Goal: Task Accomplishment & Management: Complete application form

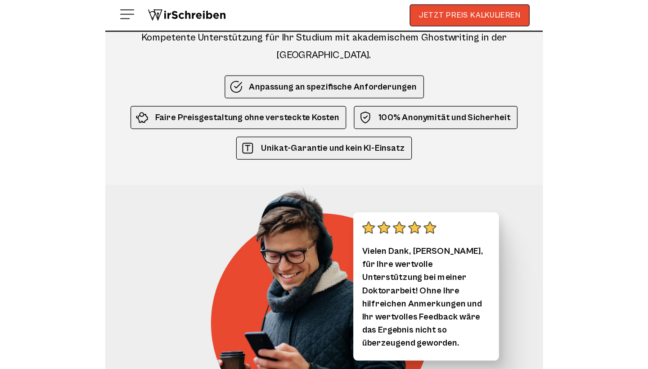
scroll to position [43, 0]
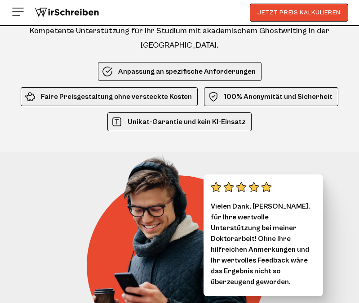
click at [22, 12] on img at bounding box center [18, 11] width 14 height 14
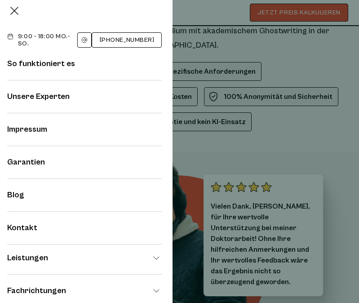
click at [14, 14] on img at bounding box center [14, 11] width 14 height 14
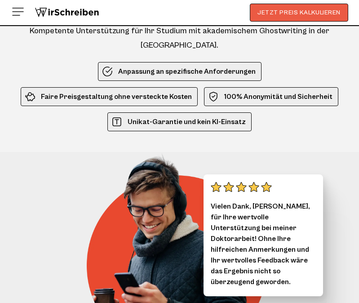
click at [314, 20] on button "JETZT PREIS KALKULIEREN" at bounding box center [299, 13] width 99 height 18
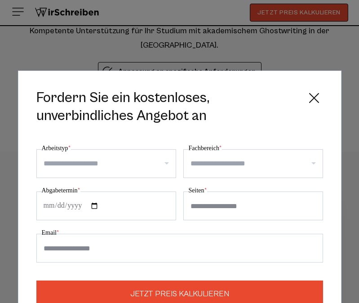
click at [316, 165] on input "Fachbereich *" at bounding box center [257, 164] width 132 height 14
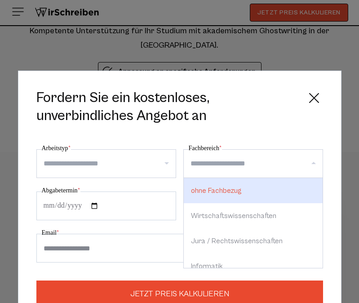
click at [315, 140] on div "**********" at bounding box center [180, 207] width 324 height 273
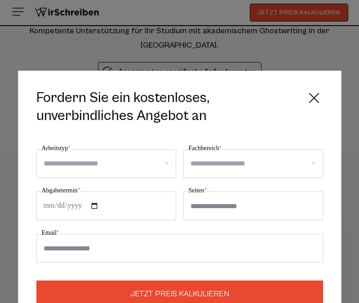
click at [316, 92] on icon at bounding box center [314, 98] width 18 height 18
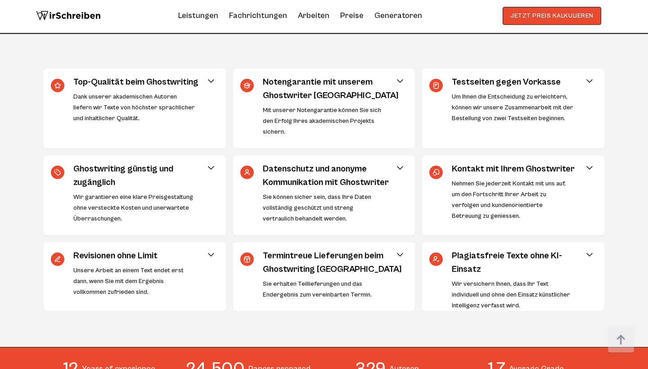
scroll to position [395, 0]
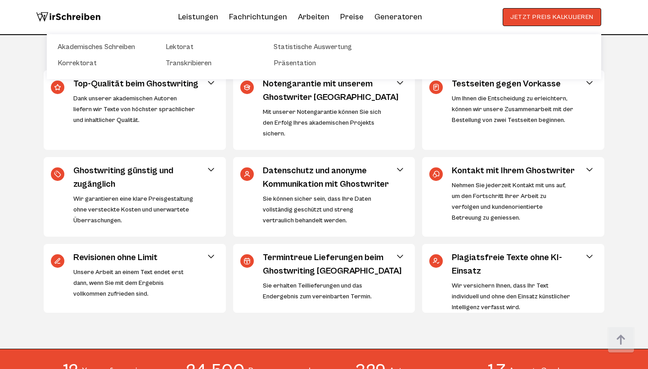
click at [211, 18] on li "Leistungen Akademisches Schreiben Korrektorat Lektorat Transkribieren Statistis…" at bounding box center [198, 17] width 40 height 14
click at [90, 63] on link "Korrektorat" at bounding box center [103, 63] width 90 height 11
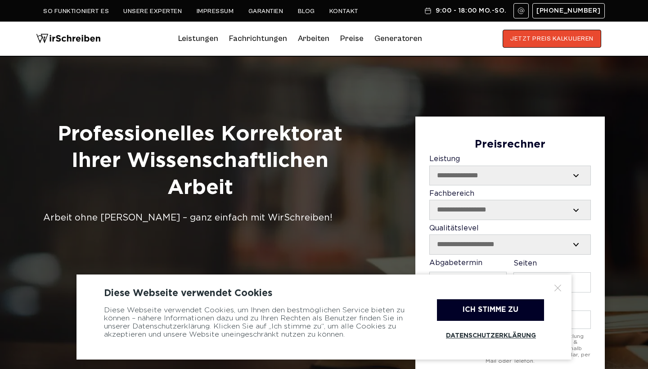
scroll to position [14, 0]
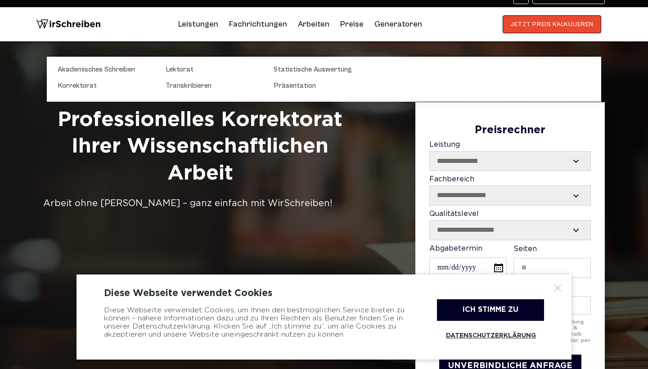
click at [197, 27] on li "Leistungen Akademisches Schreiben Korrektorat Lektorat Transkribieren Statistis…" at bounding box center [198, 24] width 40 height 14
click at [180, 75] on link "Lektorat" at bounding box center [211, 69] width 90 height 11
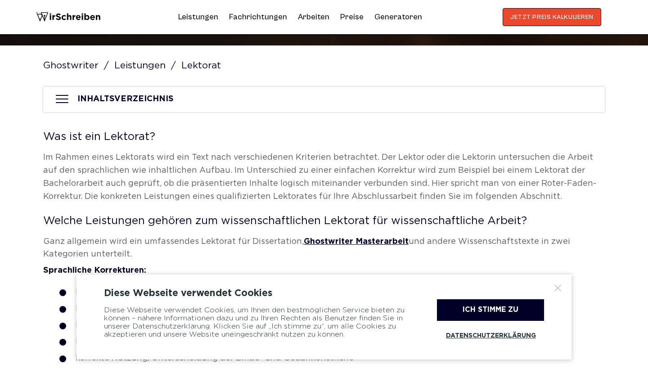
scroll to position [325, 0]
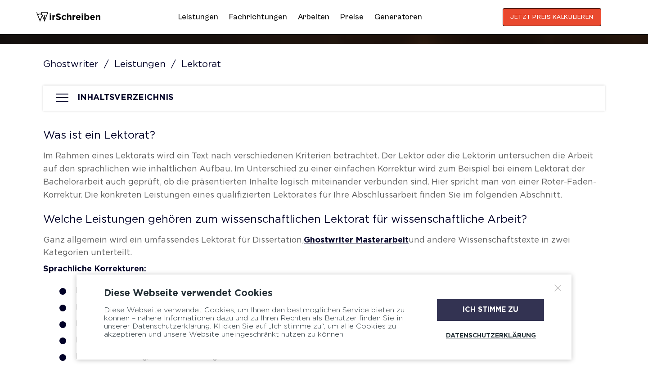
click at [452, 299] on div "Ich stimme zu" at bounding box center [490, 310] width 107 height 22
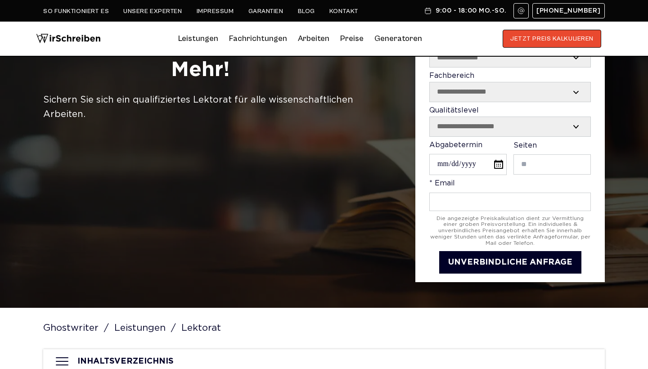
scroll to position [54, 0]
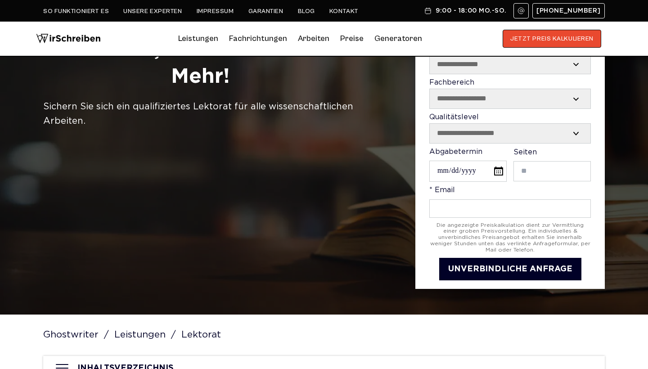
select select "****"
select select "**********"
select select "********"
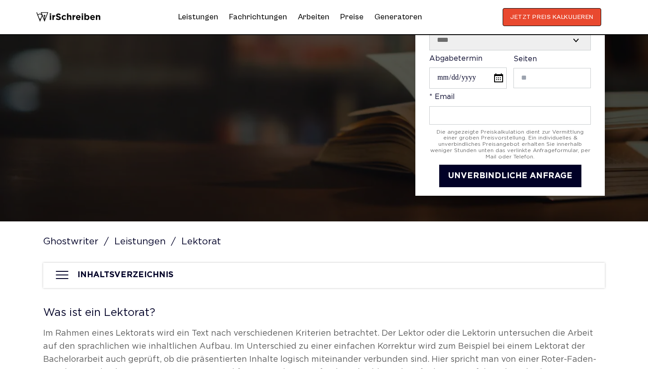
scroll to position [143, 0]
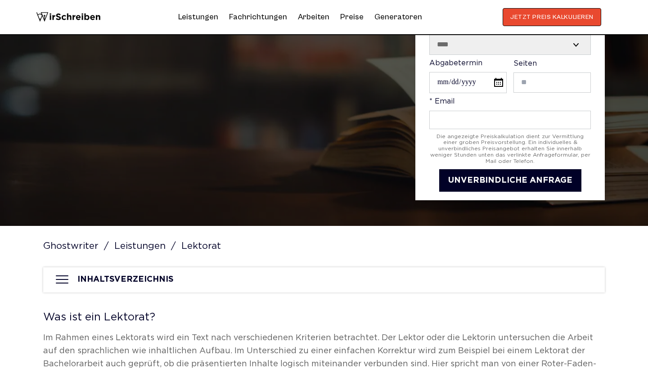
click at [441, 87] on input "Abgabetermin" at bounding box center [467, 82] width 77 height 21
type input "**********"
click at [516, 108] on label "* Email" at bounding box center [509, 113] width 161 height 31
click at [516, 111] on input "* Email" at bounding box center [509, 120] width 161 height 18
click at [544, 91] on input "Contact form" at bounding box center [551, 82] width 77 height 20
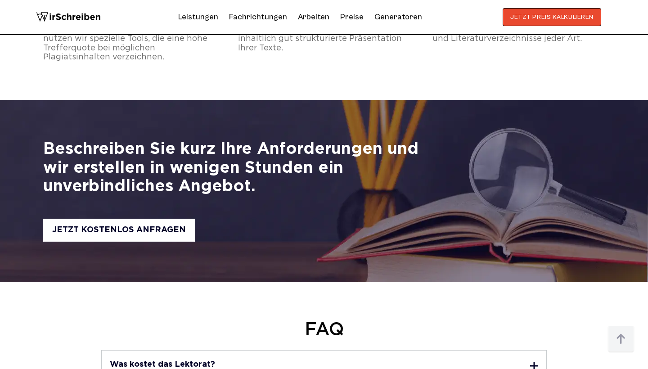
scroll to position [1935, 0]
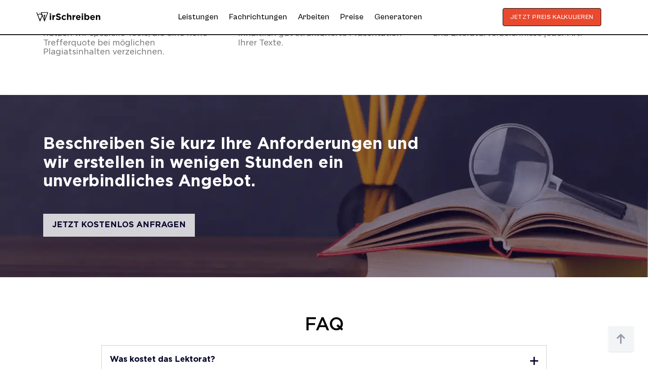
type input "**"
click at [130, 214] on div "JETZT KOSTENLOS ANFRAGEN" at bounding box center [119, 225] width 152 height 23
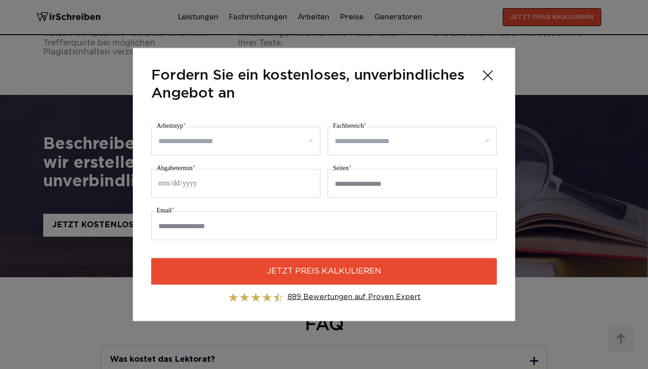
click at [310, 139] on div at bounding box center [235, 141] width 169 height 29
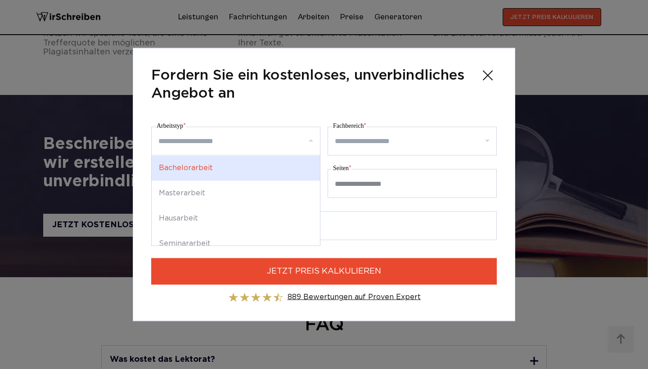
click at [490, 76] on icon at bounding box center [488, 76] width 18 height 18
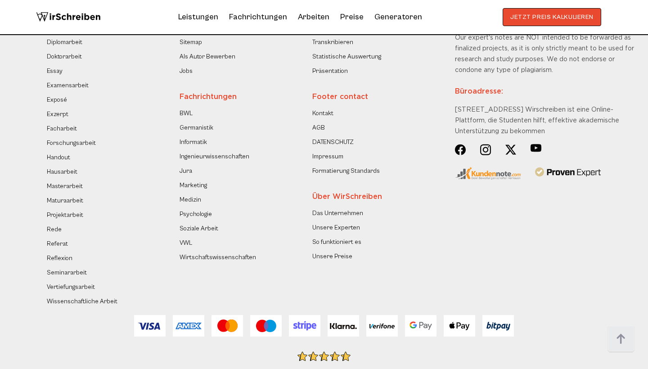
scroll to position [2732, 0]
